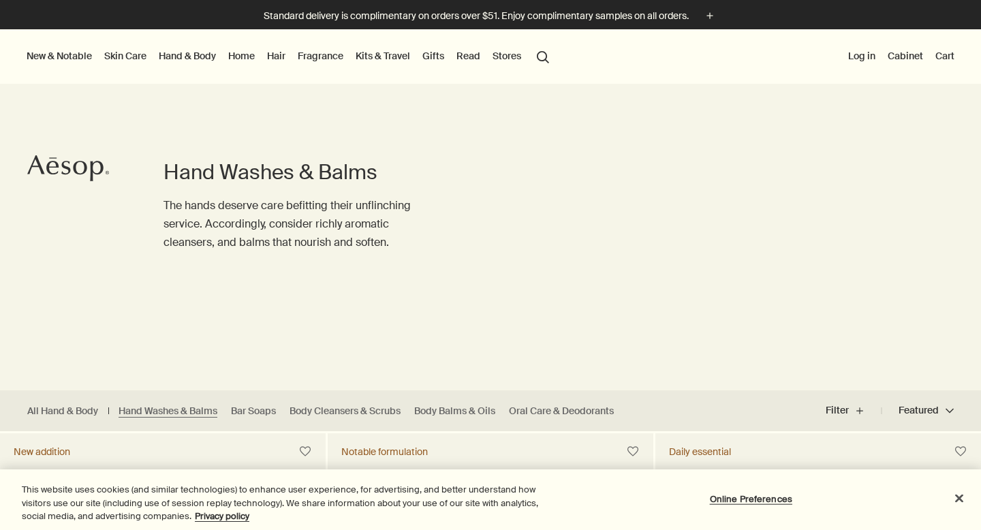
click at [69, 168] on icon at bounding box center [65, 168] width 9 height 14
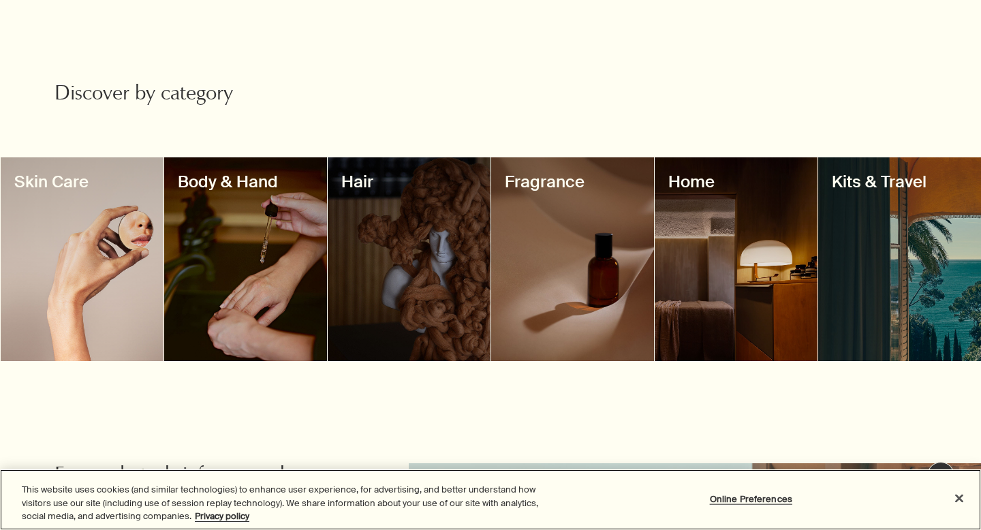
scroll to position [1202, 0]
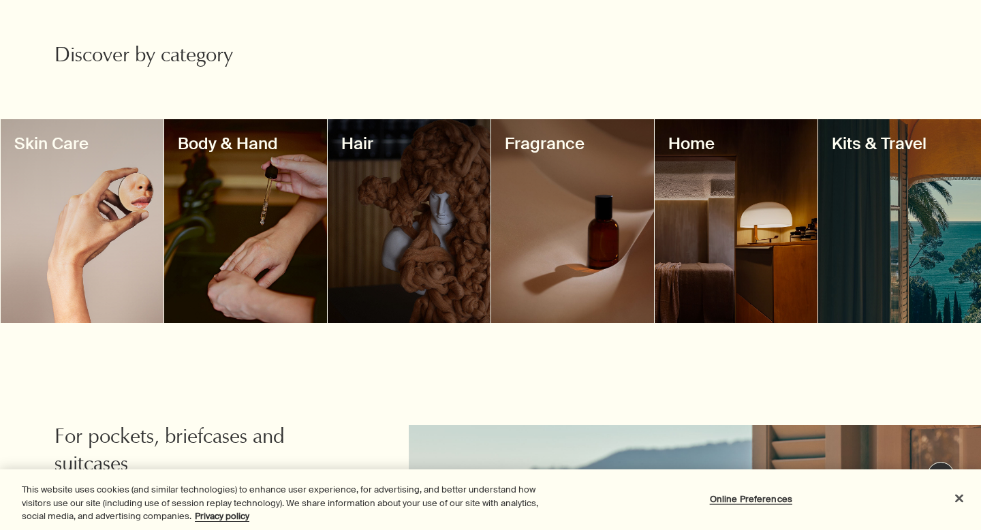
click at [112, 172] on div at bounding box center [82, 221] width 163 height 204
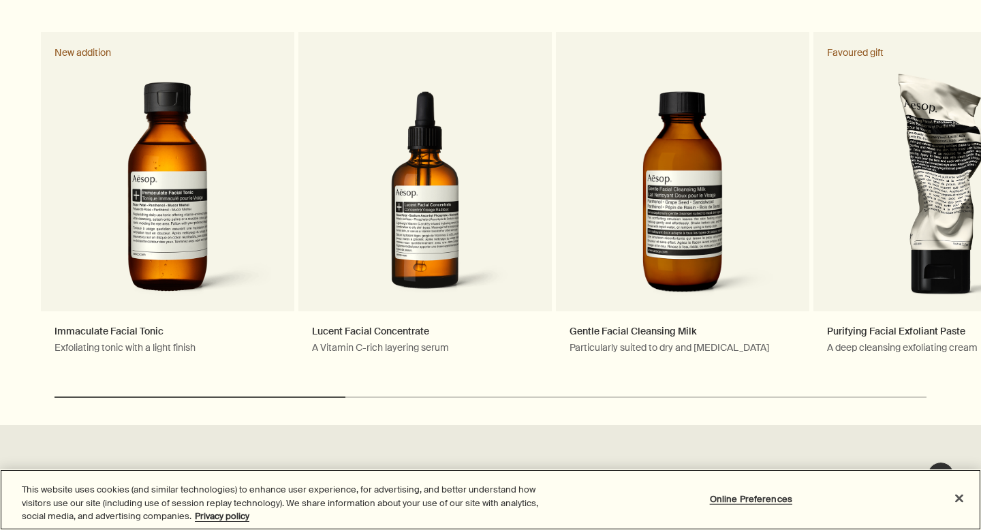
scroll to position [2185, 0]
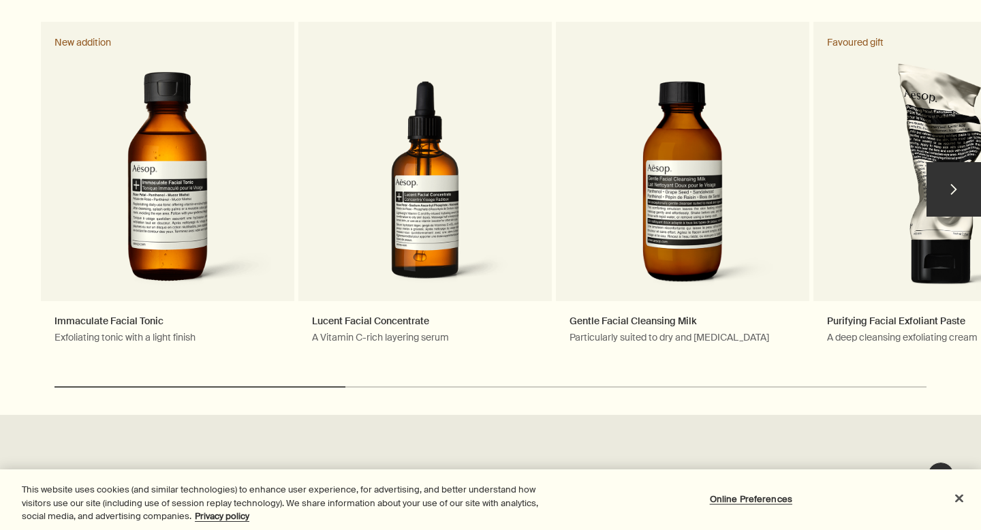
click at [955, 184] on button "chevron" at bounding box center [953, 189] width 54 height 54
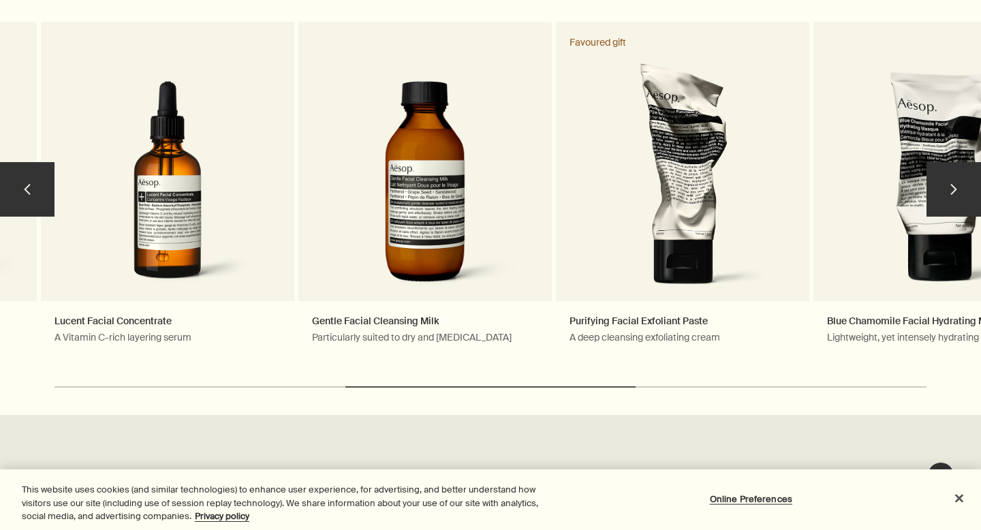
click at [954, 180] on button "chevron" at bounding box center [953, 189] width 54 height 54
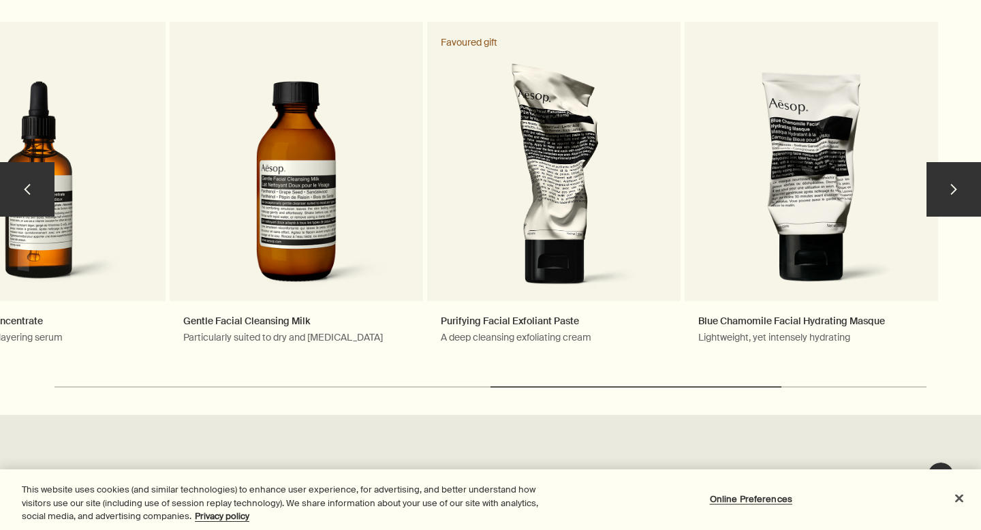
click at [954, 180] on button "chevron" at bounding box center [953, 189] width 54 height 54
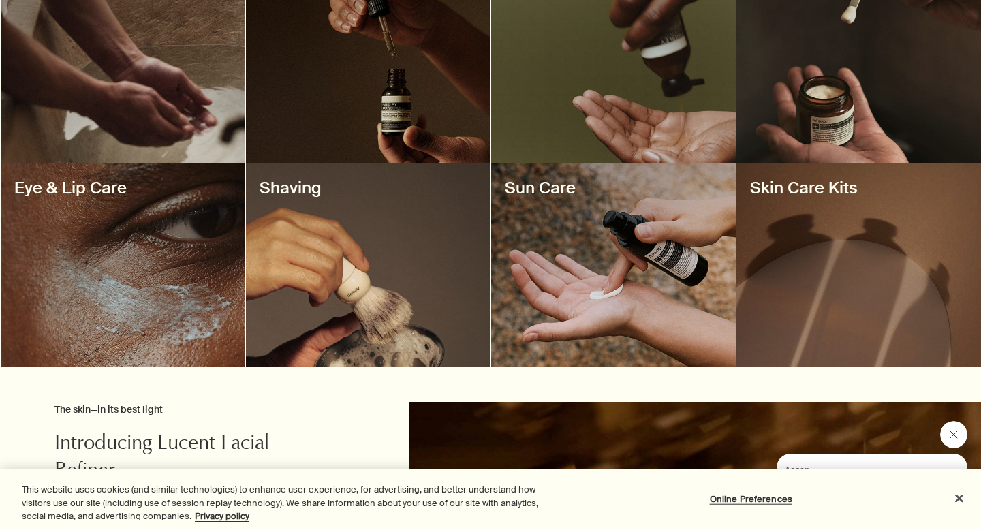
scroll to position [598, 0]
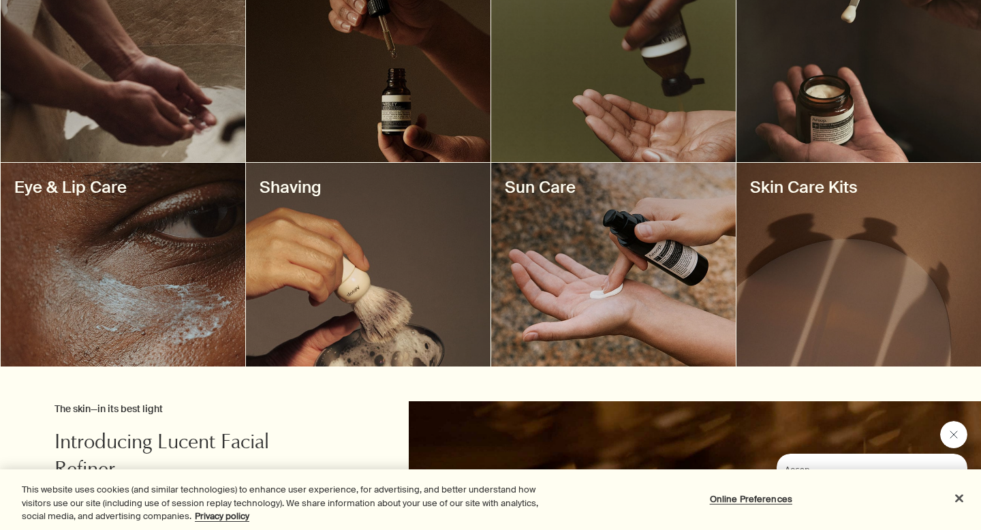
click at [582, 257] on div at bounding box center [613, 265] width 245 height 204
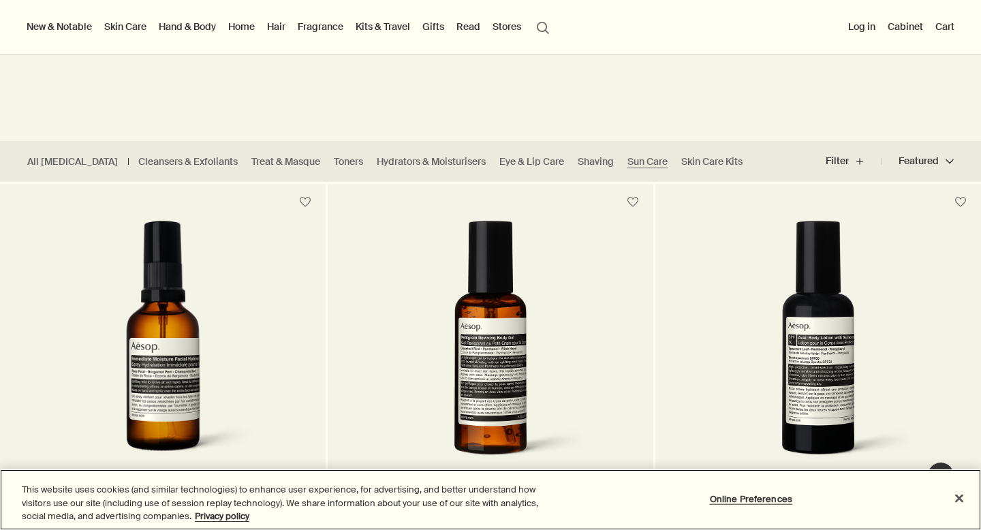
scroll to position [248, 0]
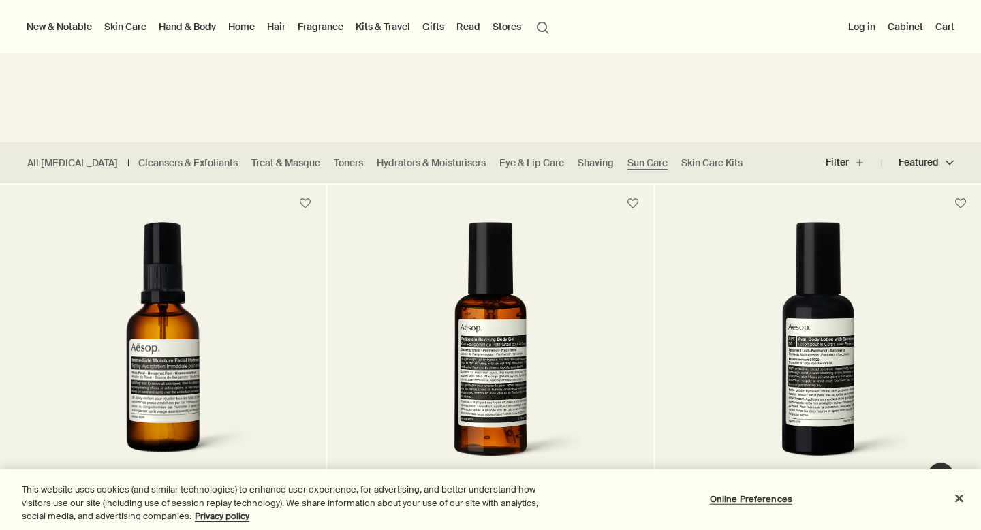
click at [792, 283] on img at bounding box center [817, 348] width 219 height 252
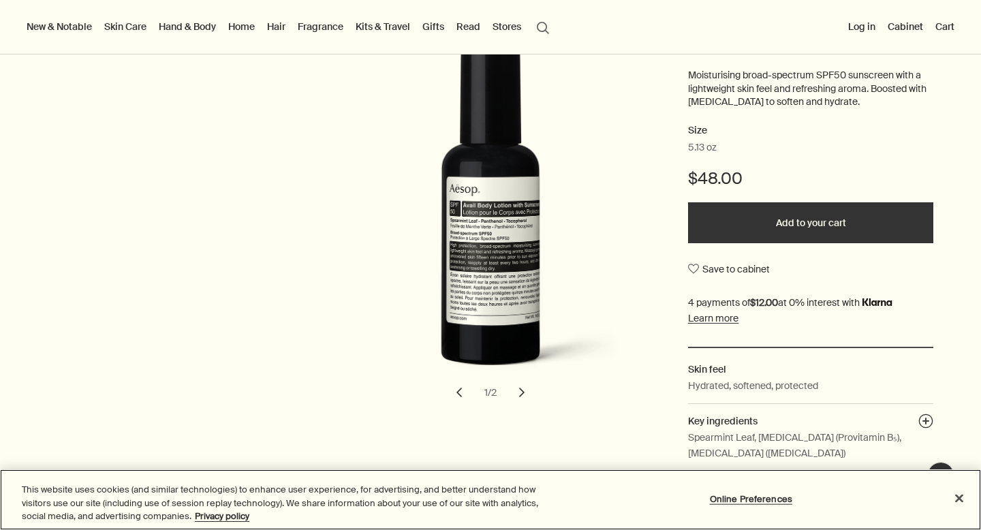
scroll to position [207, 0]
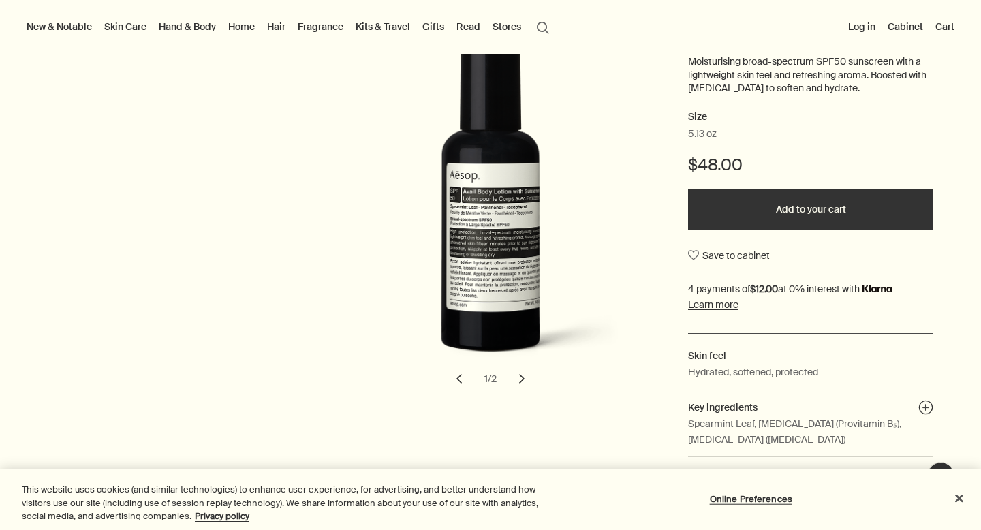
click at [518, 379] on button "chevron" at bounding box center [522, 379] width 30 height 30
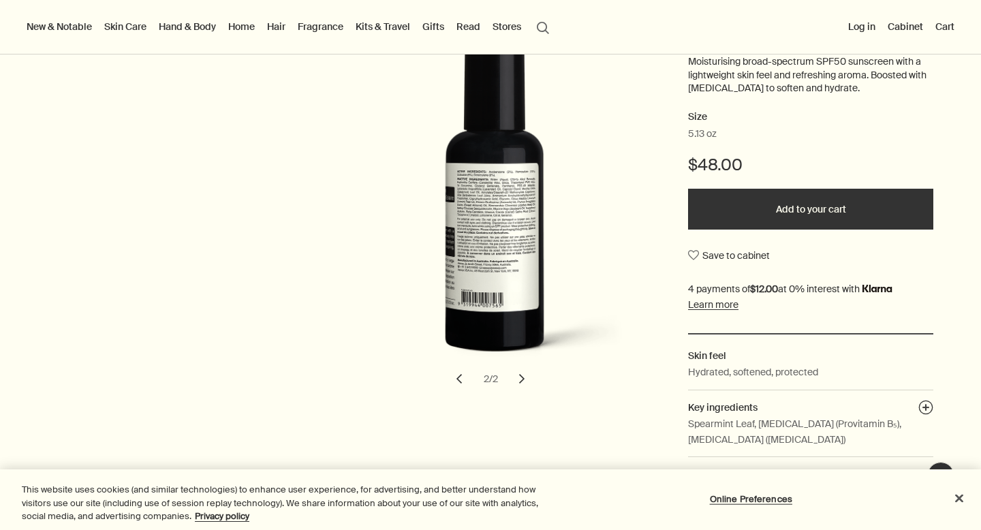
click at [518, 375] on button "chevron" at bounding box center [522, 379] width 30 height 30
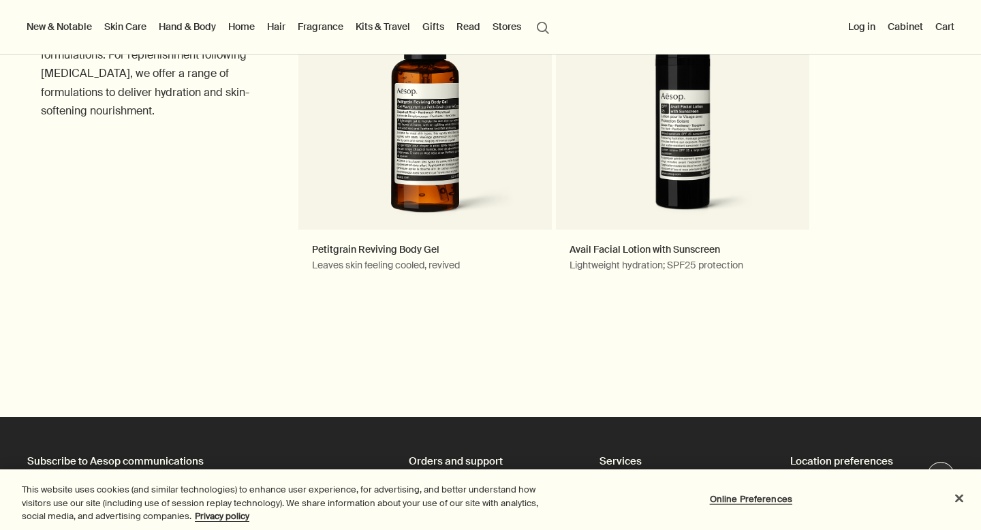
scroll to position [1603, 0]
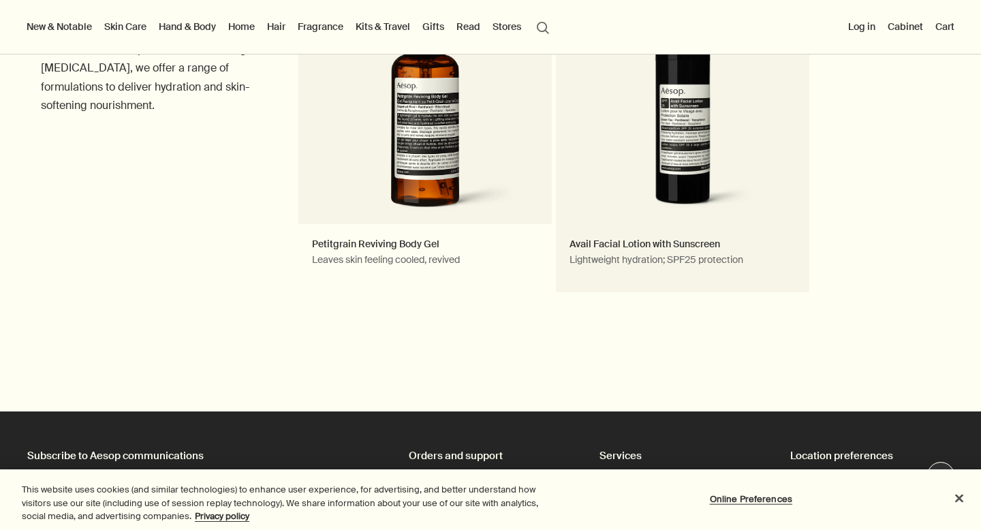
click at [623, 238] on link "Avail Facial Lotion with Sunscreen Lightweight hydration; SPF25 protection" at bounding box center [682, 118] width 253 height 347
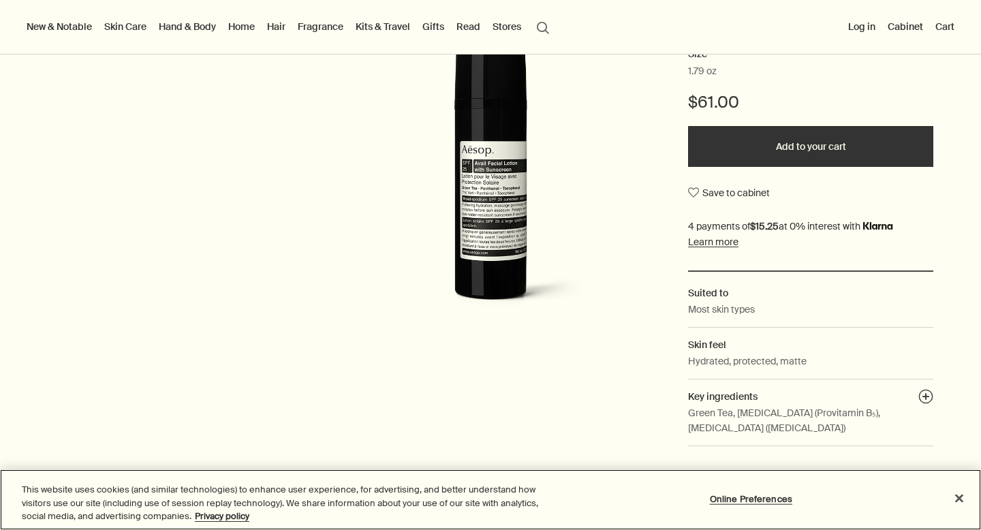
scroll to position [282, 0]
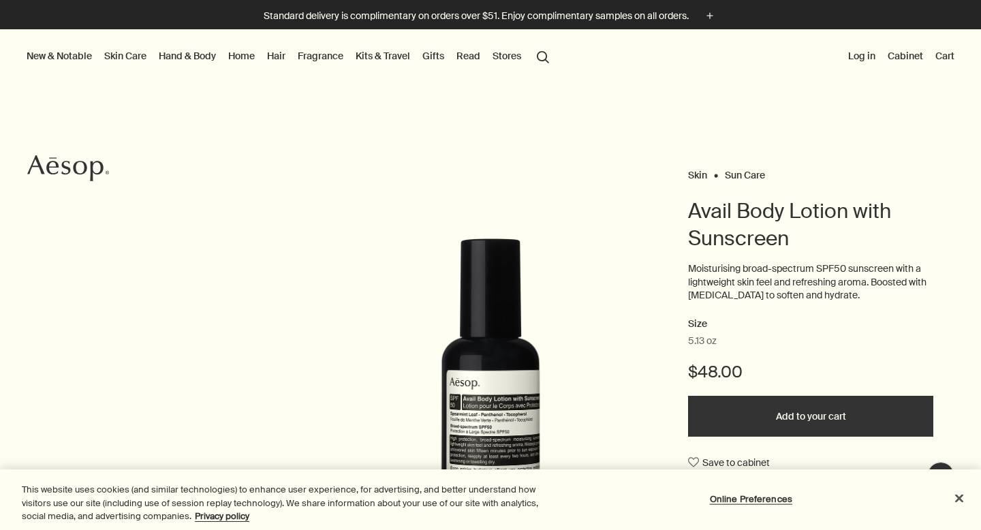
click at [325, 56] on link "Fragrance" at bounding box center [320, 56] width 51 height 18
